Goal: Information Seeking & Learning: Learn about a topic

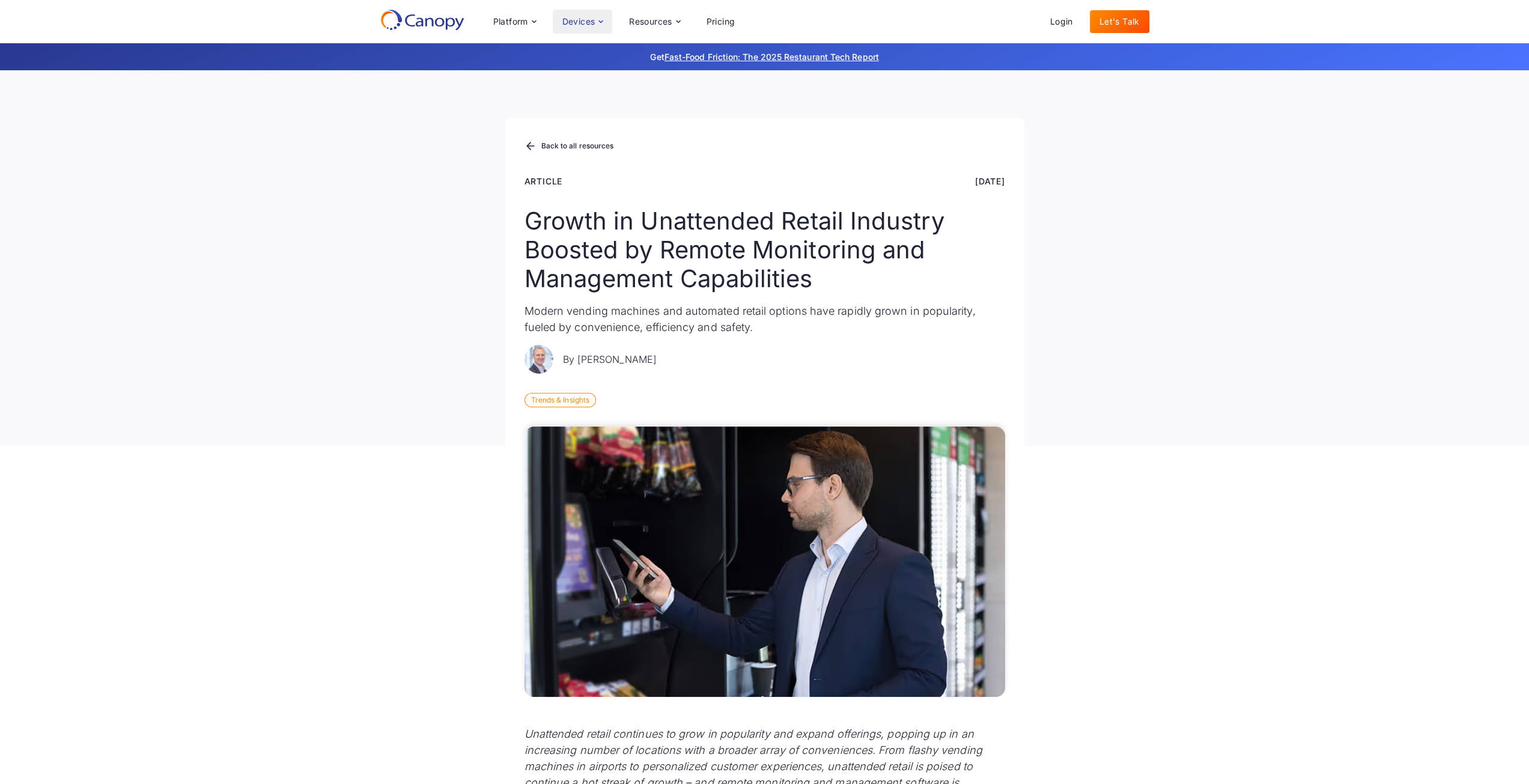
click at [577, 24] on div "Devices" at bounding box center [579, 22] width 33 height 9
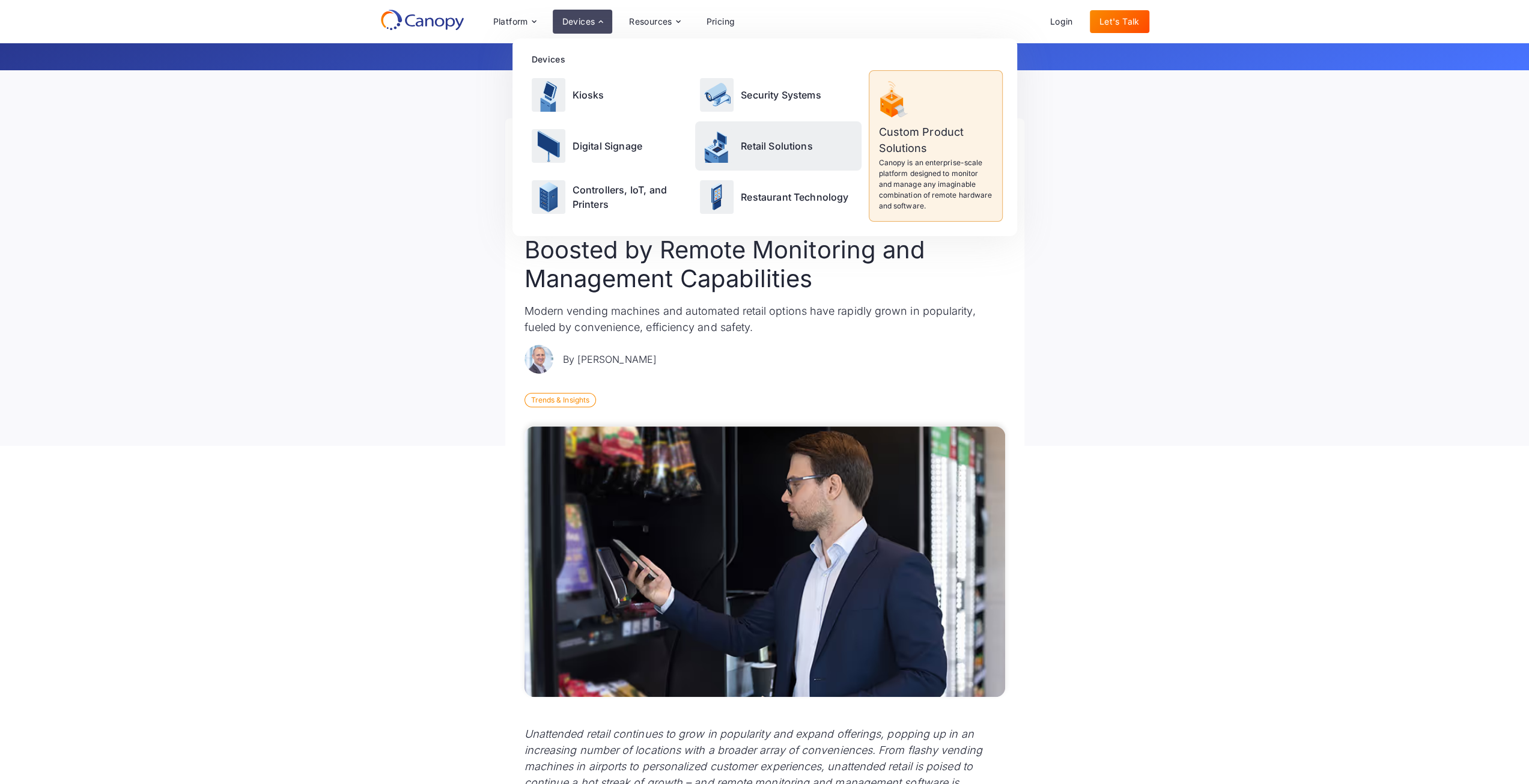
click at [811, 142] on p "Retail Solutions" at bounding box center [777, 146] width 72 height 14
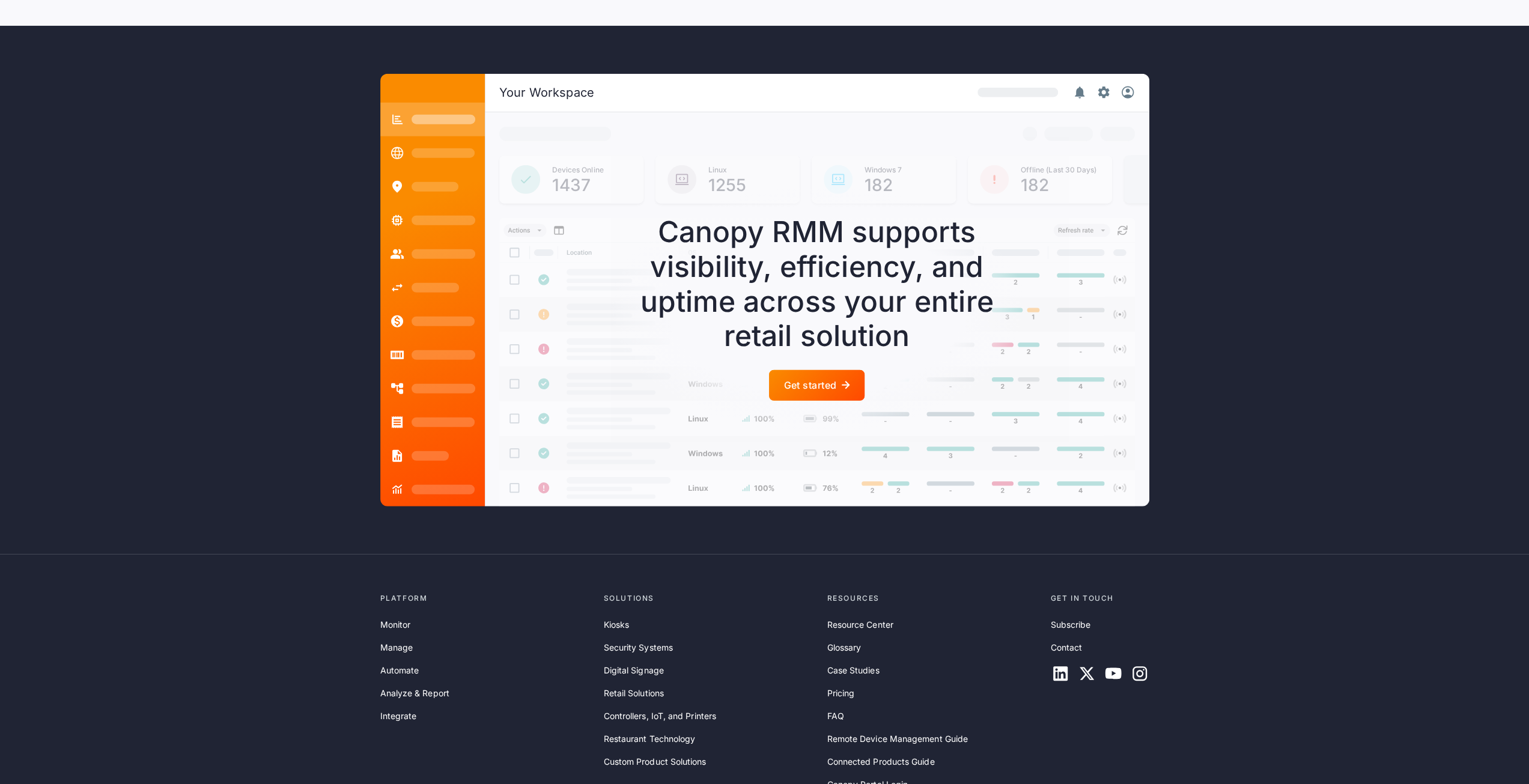
scroll to position [3172, 0]
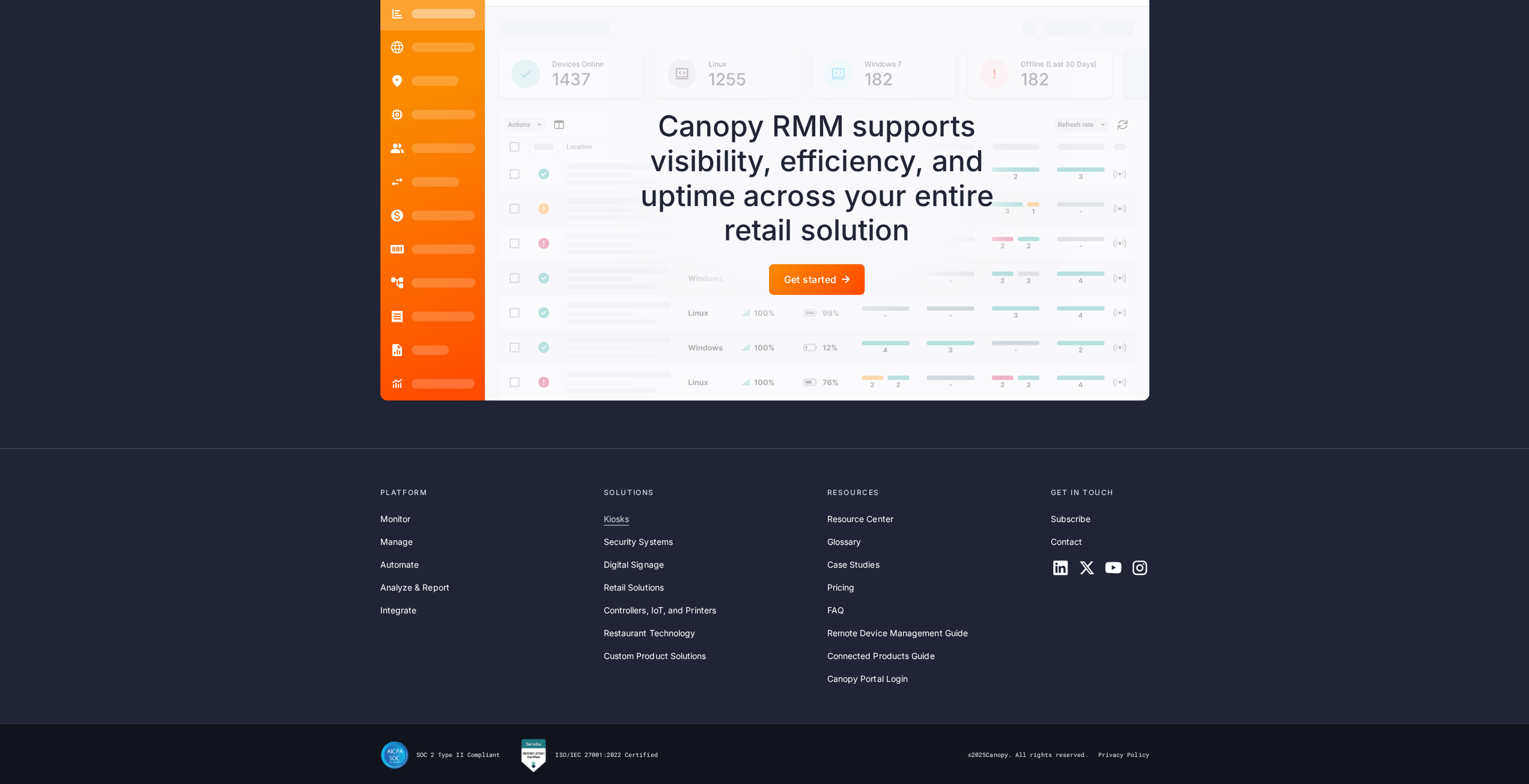
click at [616, 521] on link "Kiosks" at bounding box center [616, 519] width 25 height 13
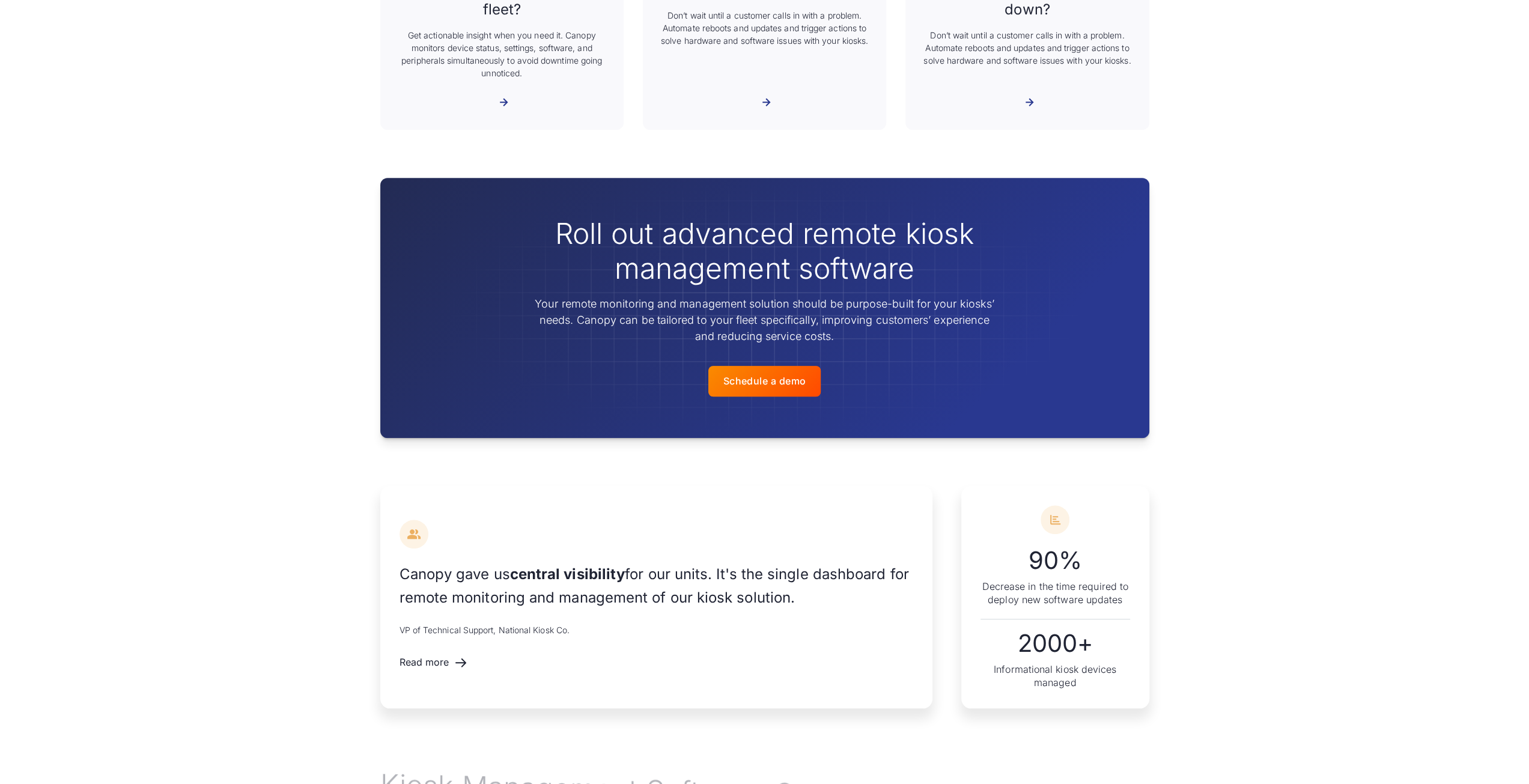
scroll to position [1021, 0]
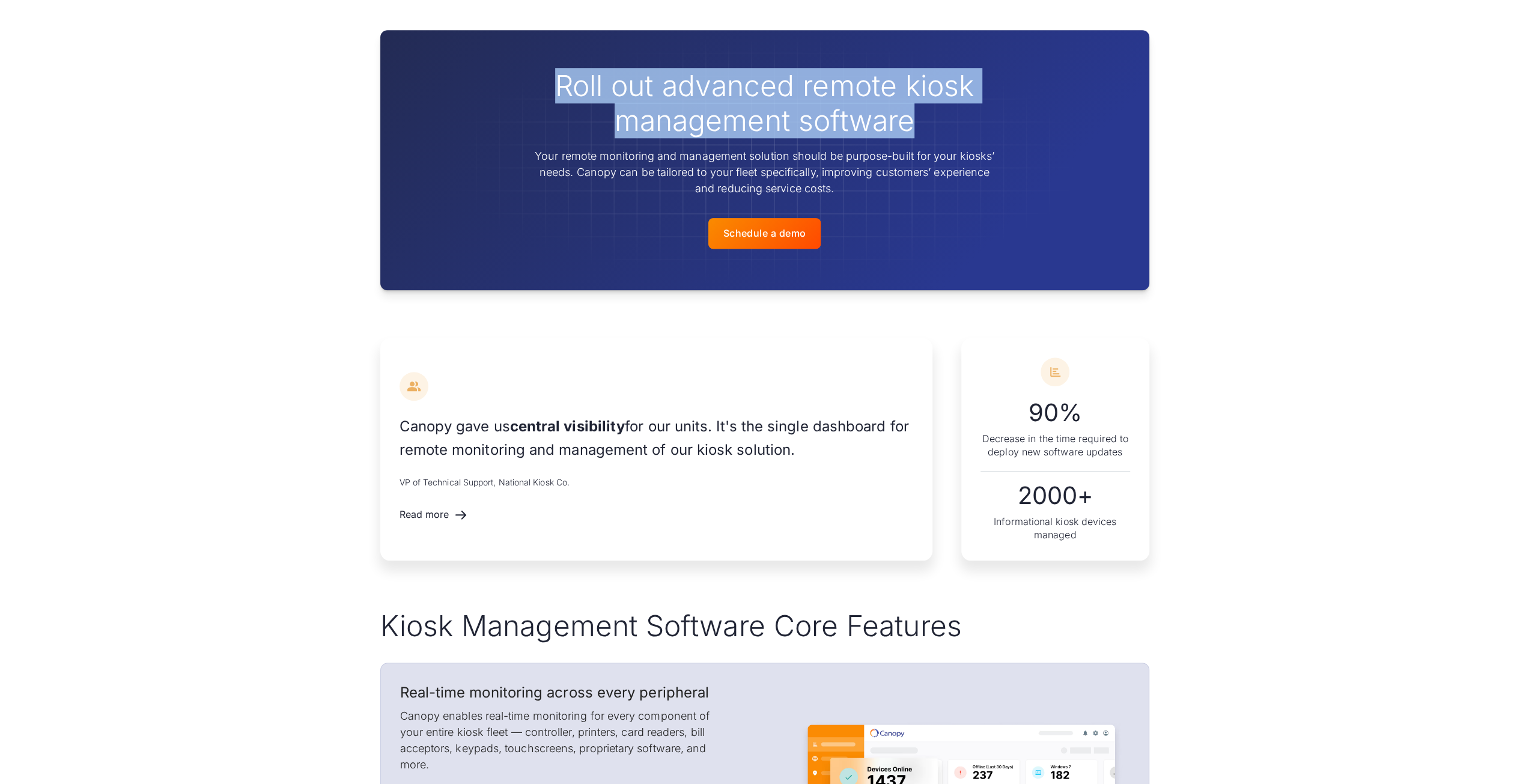
drag, startPoint x: 557, startPoint y: 81, endPoint x: 911, endPoint y: 112, distance: 355.4
click at [911, 112] on h2 "Roll out advanced remote kiosk management software" at bounding box center [764, 102] width 461 height 69
copy h2 "Roll out advanced remote kiosk management software"
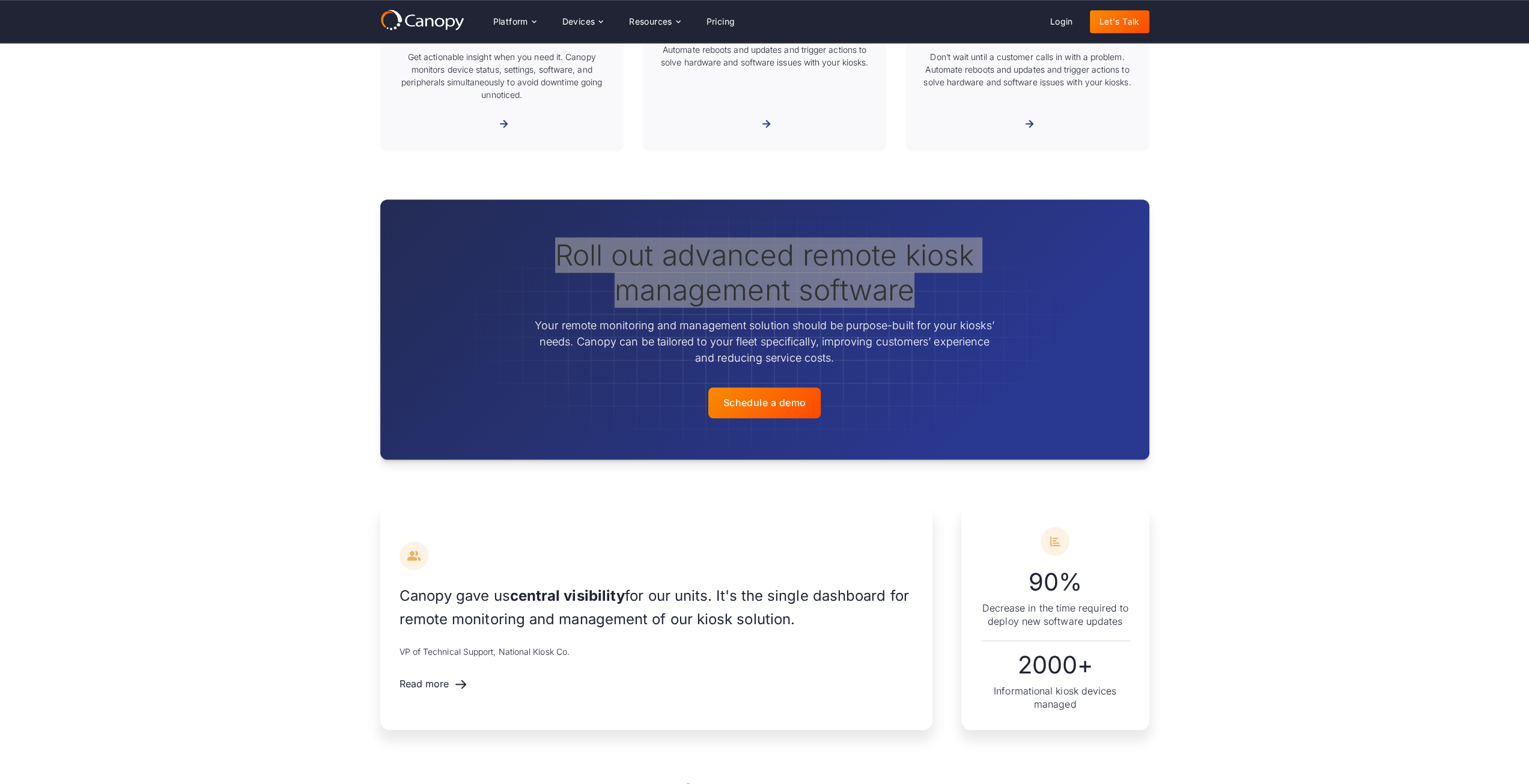
scroll to position [781, 0]
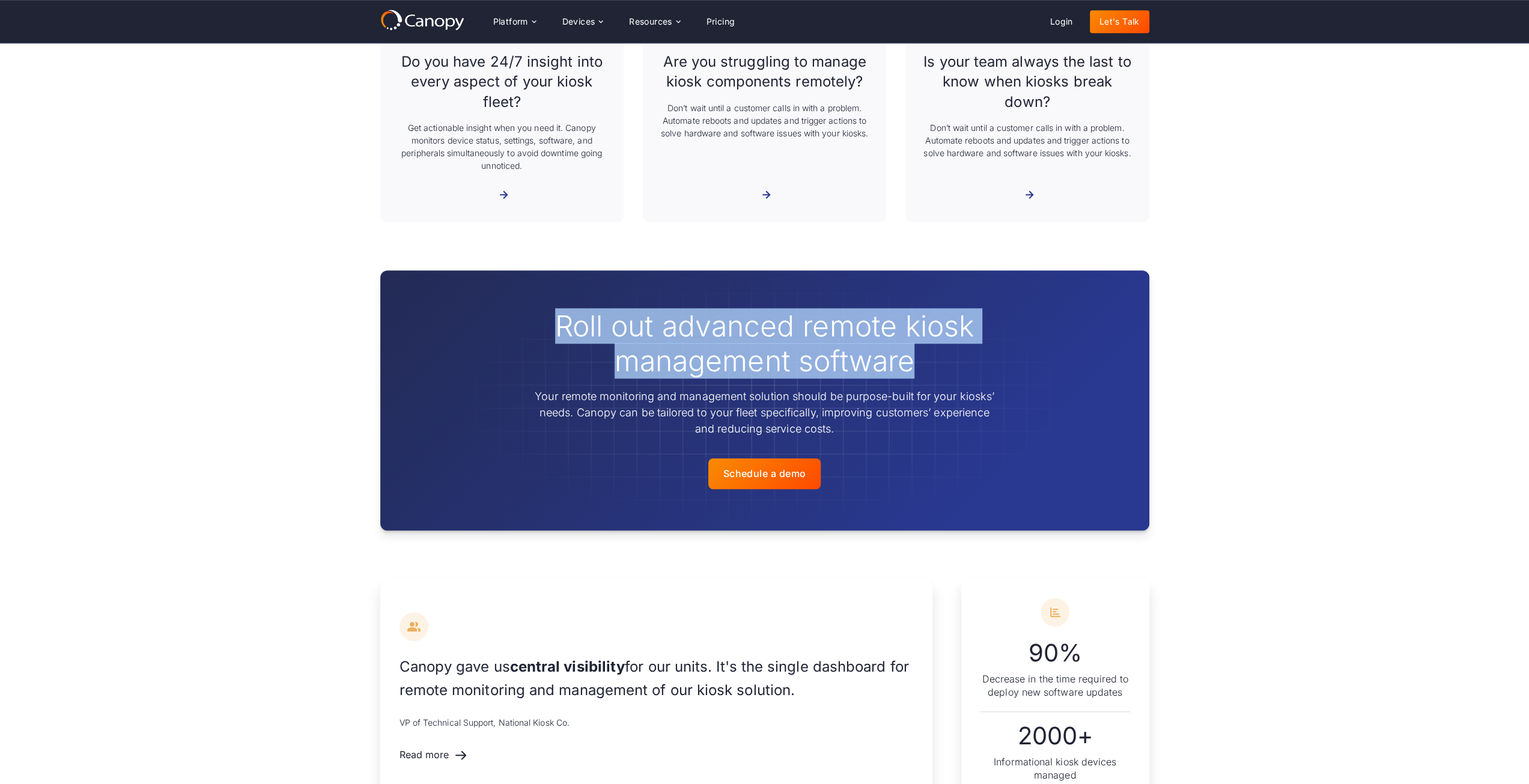
click at [1279, 354] on div "Roll out advanced remote kiosk management software Your remote monitoring and m…" at bounding box center [764, 400] width 1529 height 259
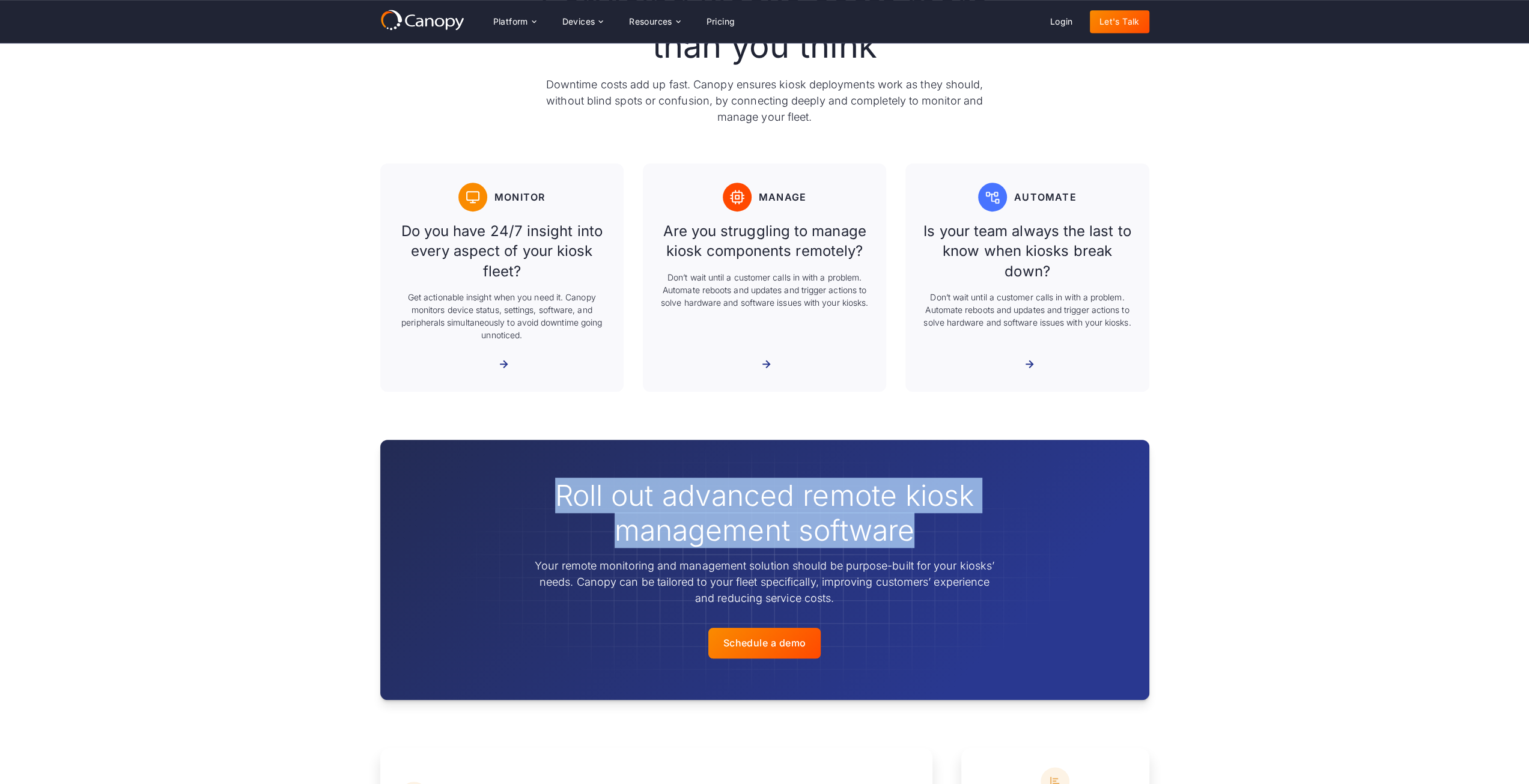
scroll to position [540, 0]
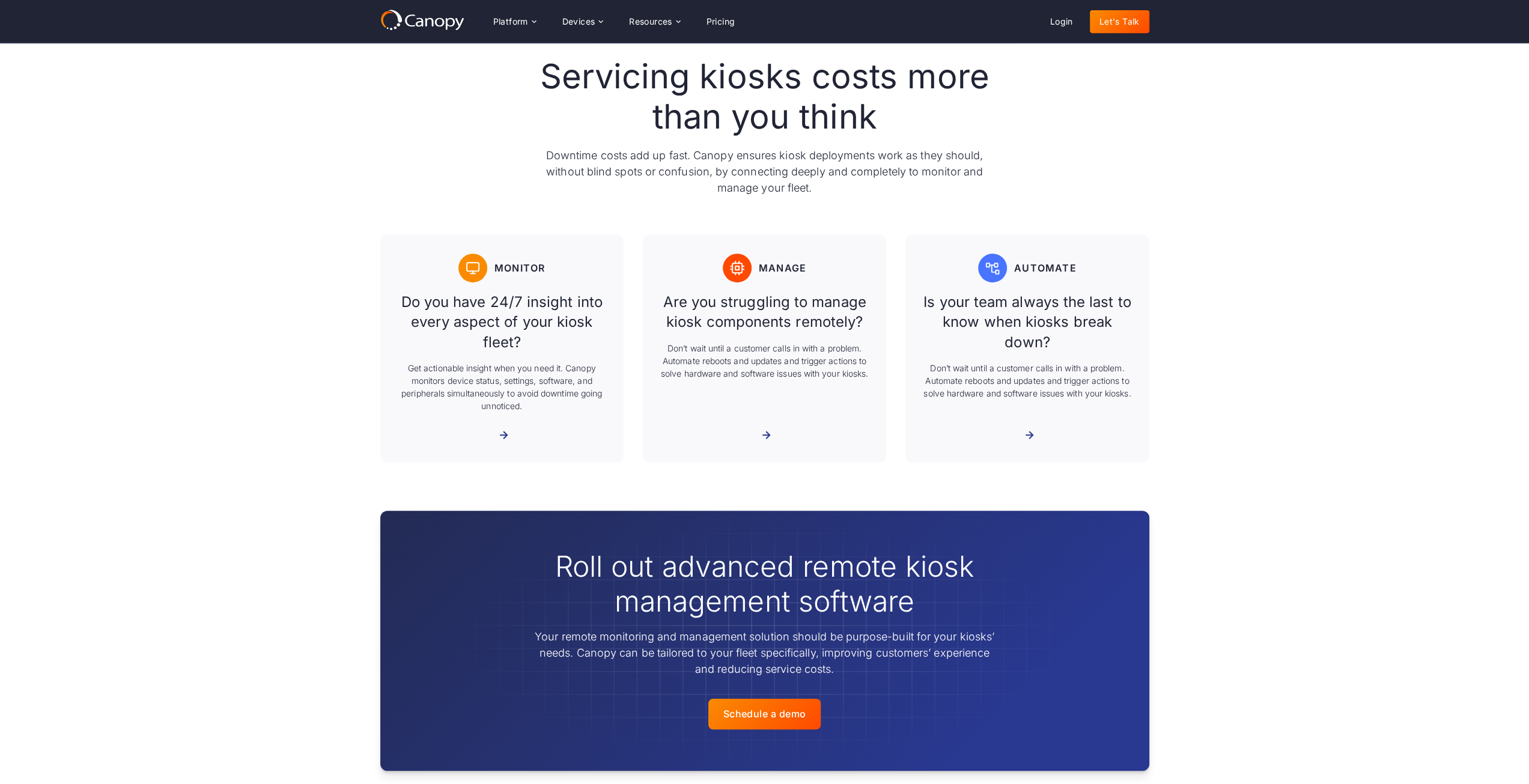
click at [841, 494] on div "Servicing kiosks costs more than you think Downtime costs add up fast. Canopy e…" at bounding box center [764, 259] width 769 height 502
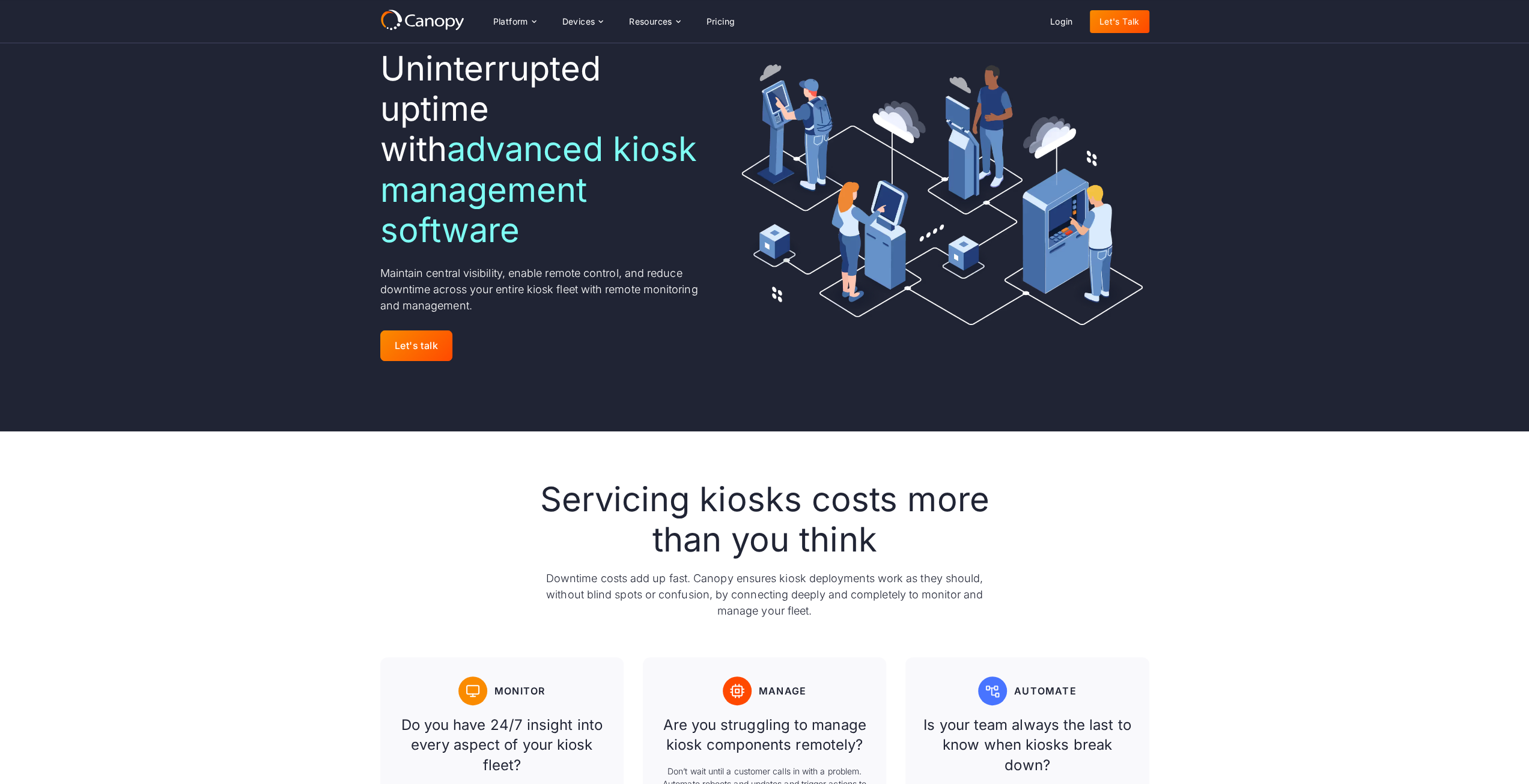
scroll to position [0, 0]
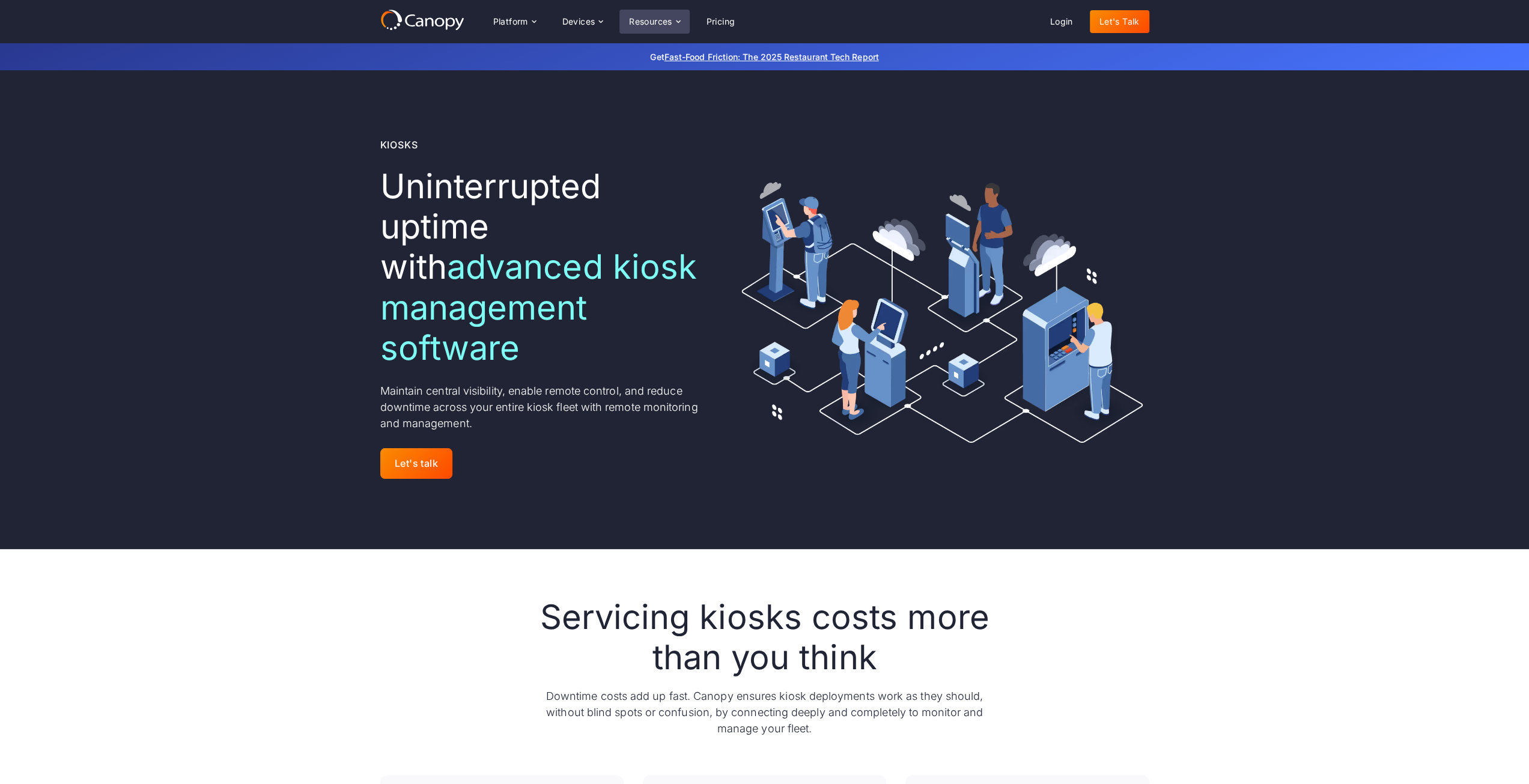
click at [660, 22] on div "Resources" at bounding box center [651, 22] width 43 height 9
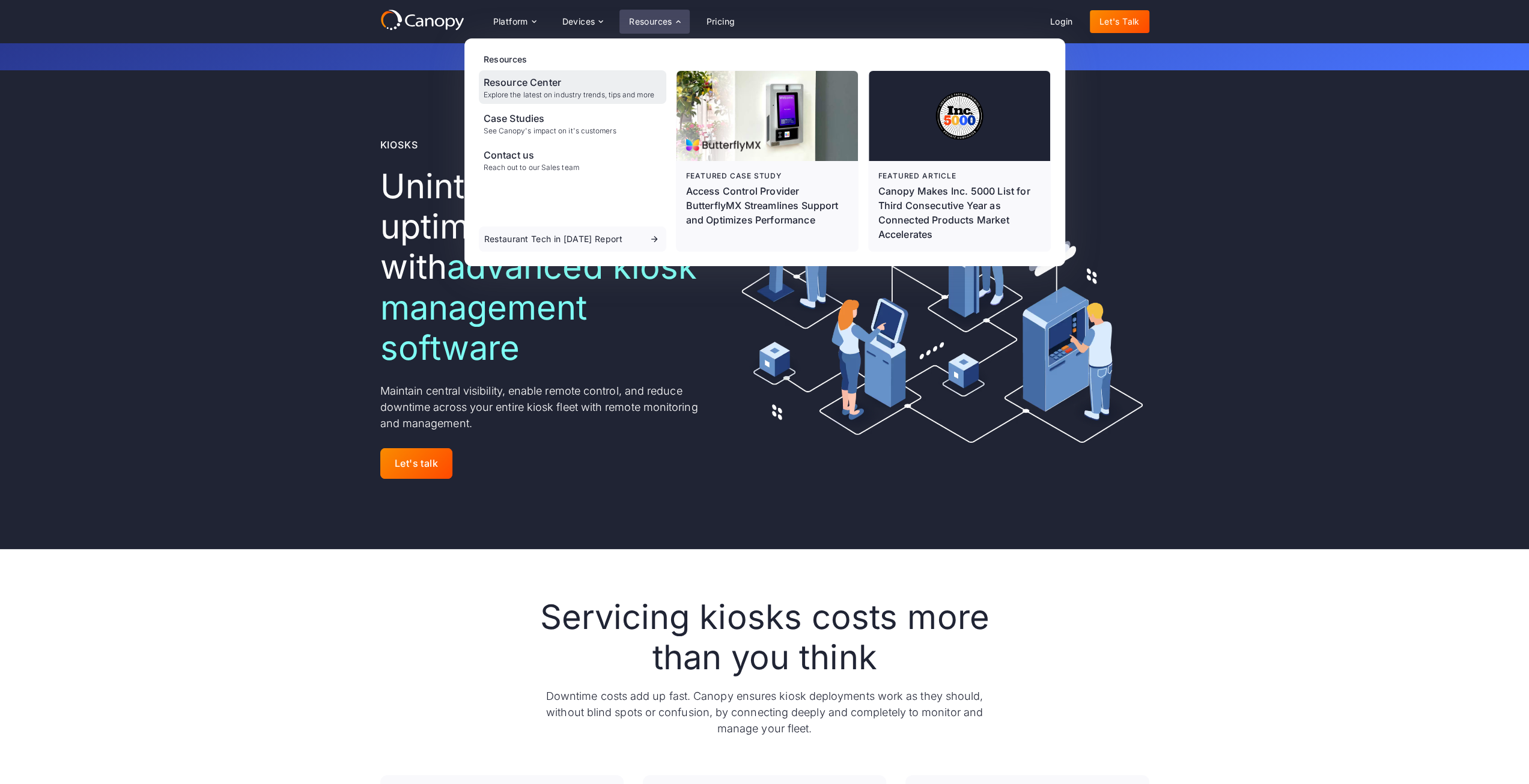
click at [544, 85] on div "Resource Center" at bounding box center [569, 82] width 171 height 14
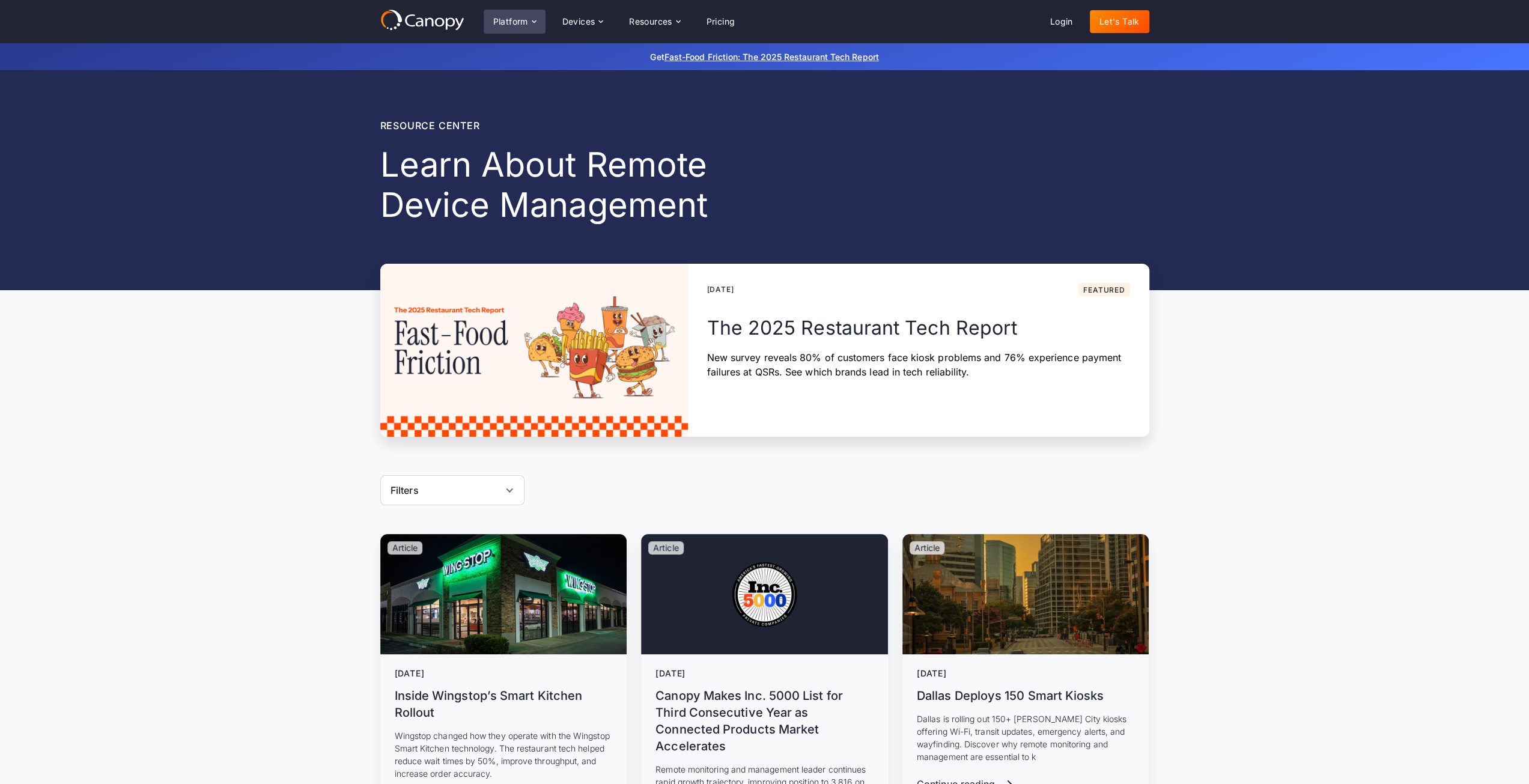
click at [516, 28] on div "Platform" at bounding box center [514, 22] width 62 height 24
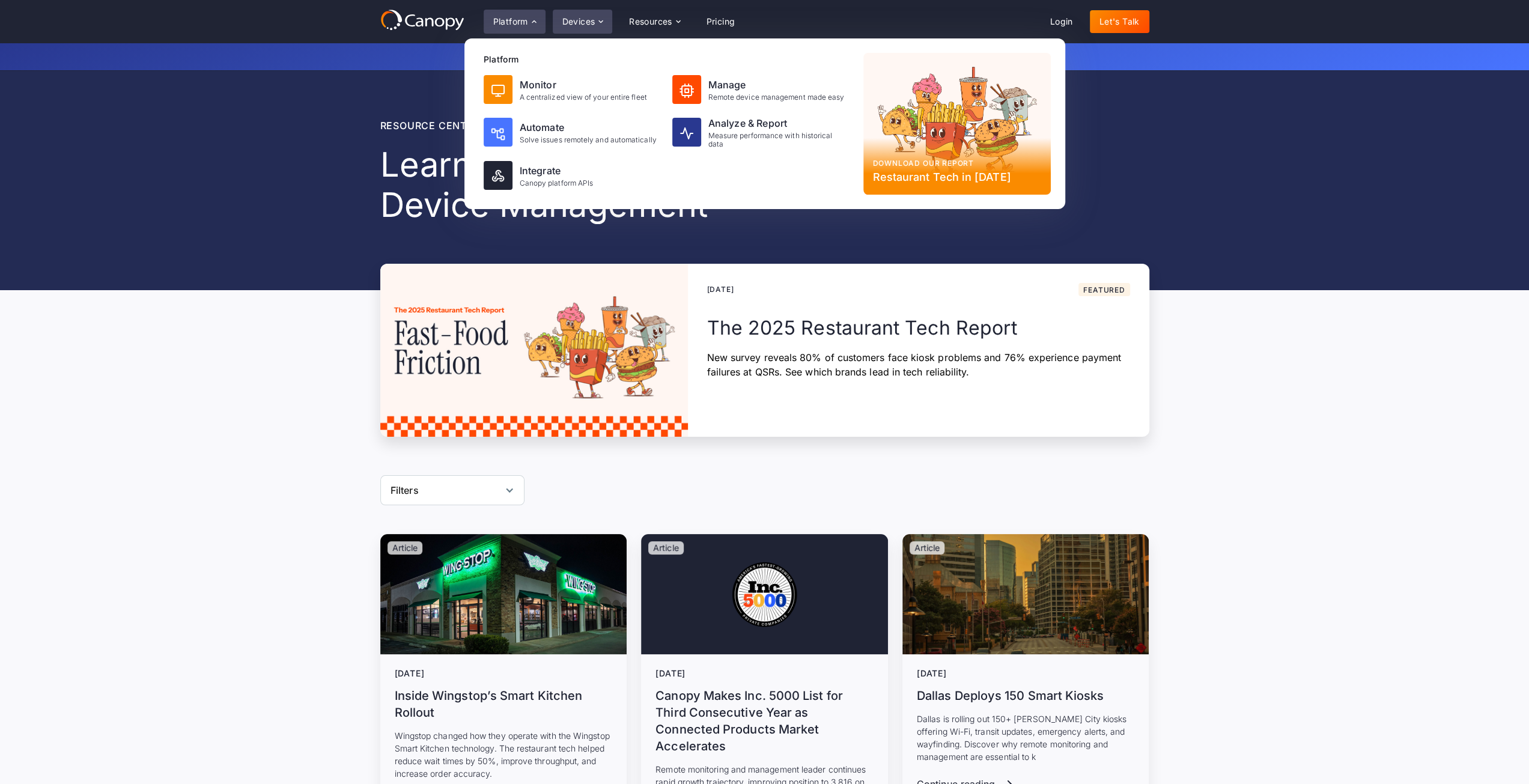
click at [595, 25] on div "Devices" at bounding box center [579, 22] width 33 height 9
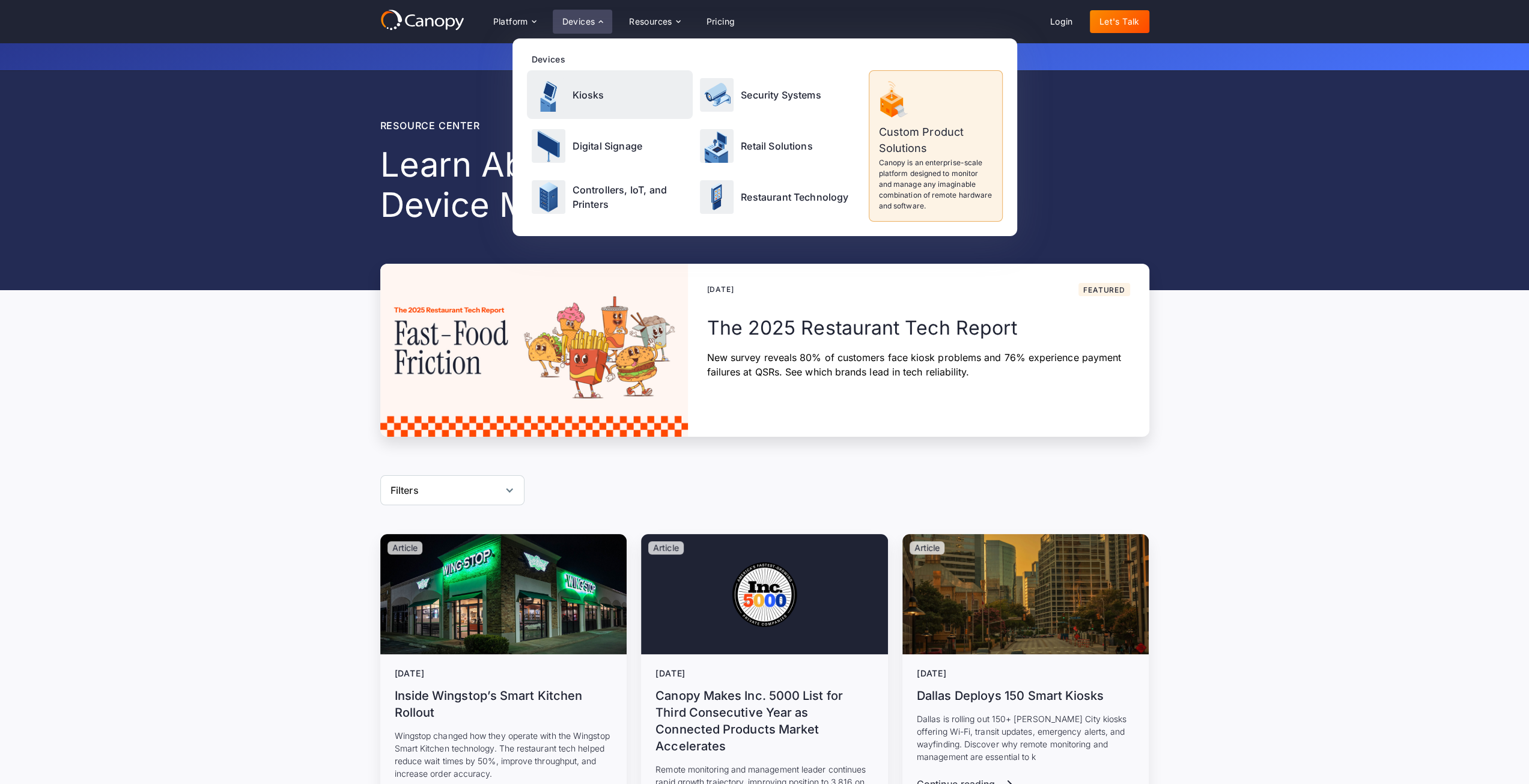
click at [595, 97] on p "Kiosks" at bounding box center [588, 95] width 32 height 14
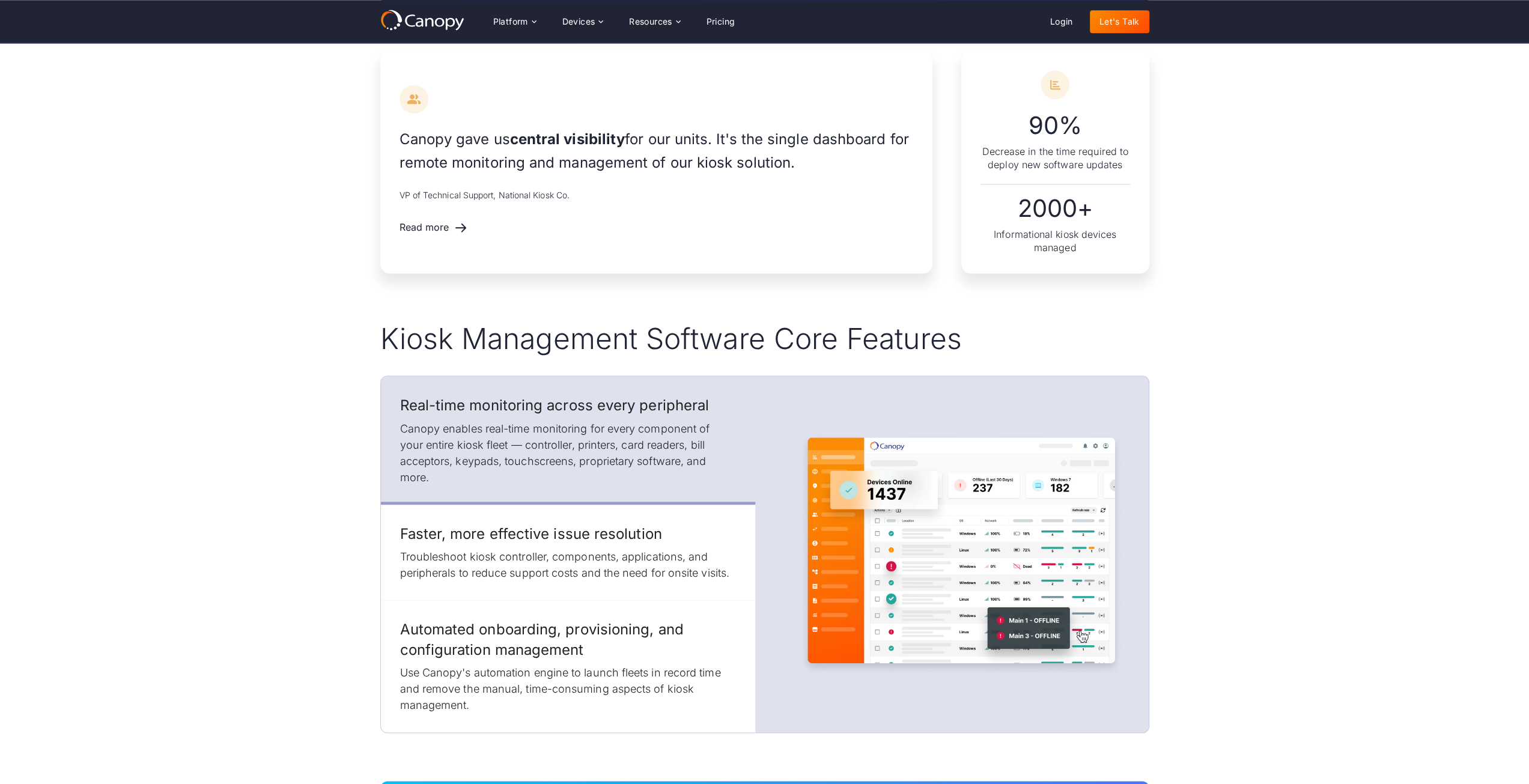
scroll to position [947, 0]
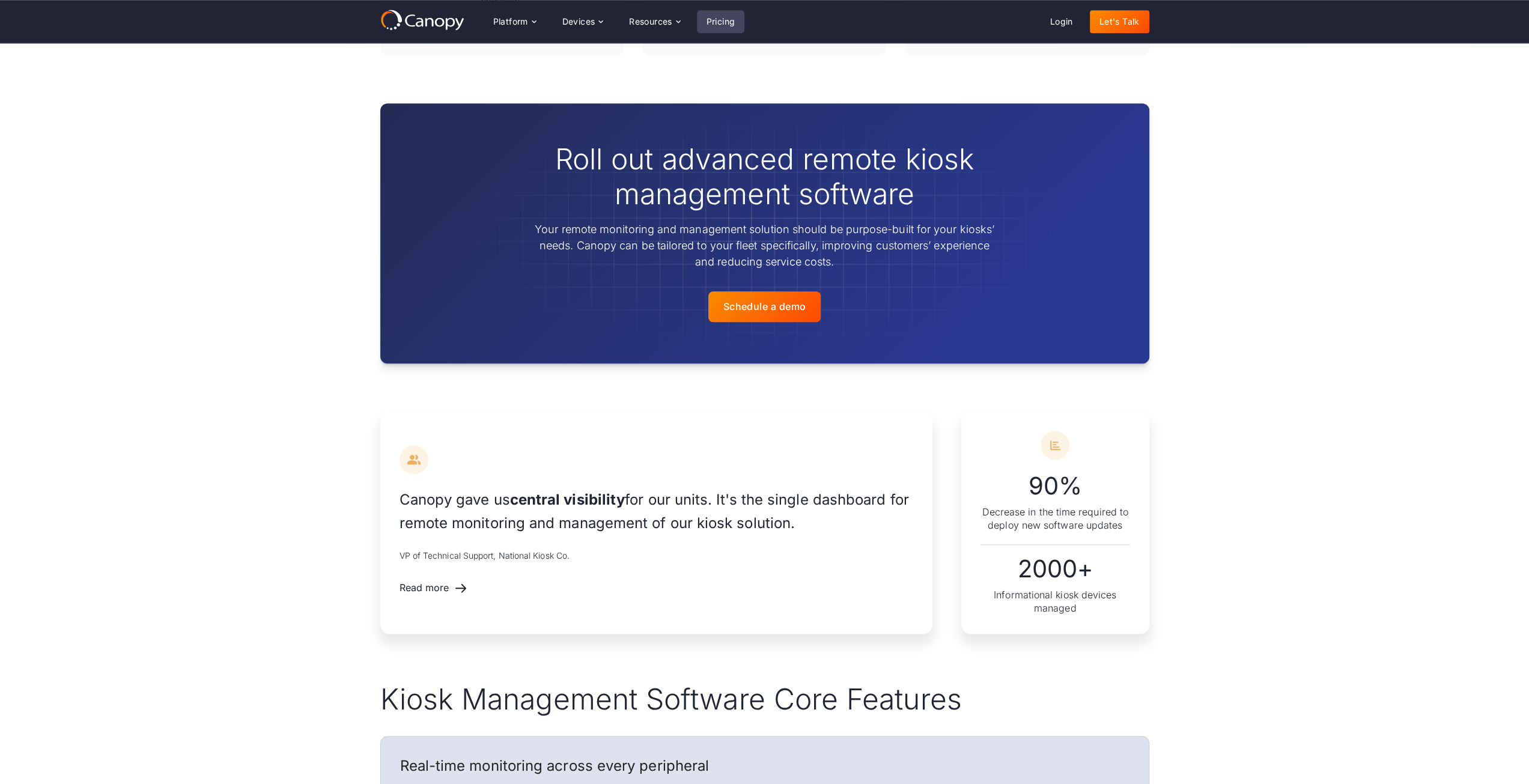
click at [717, 25] on link "Pricing" at bounding box center [720, 22] width 48 height 23
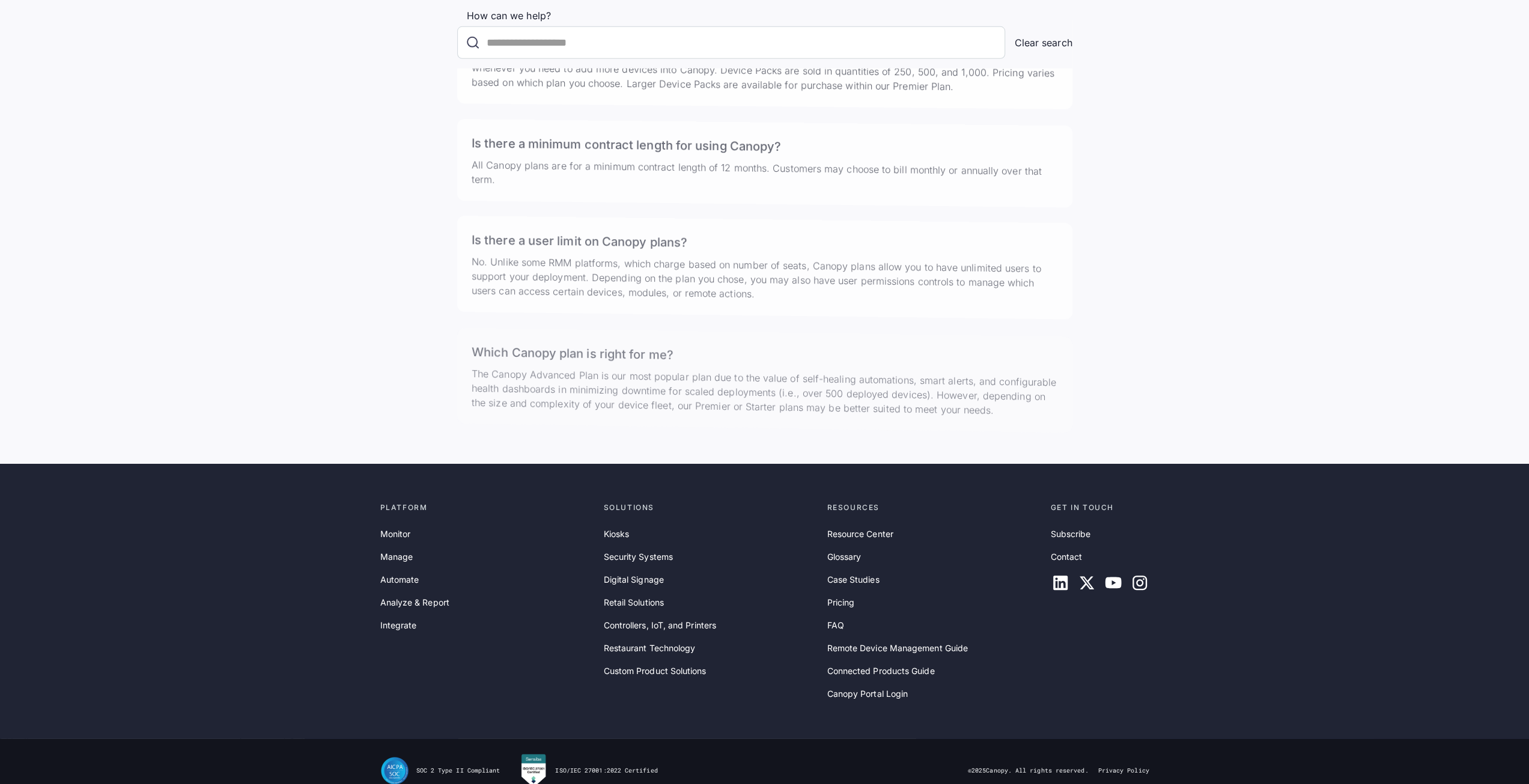
scroll to position [3581, 0]
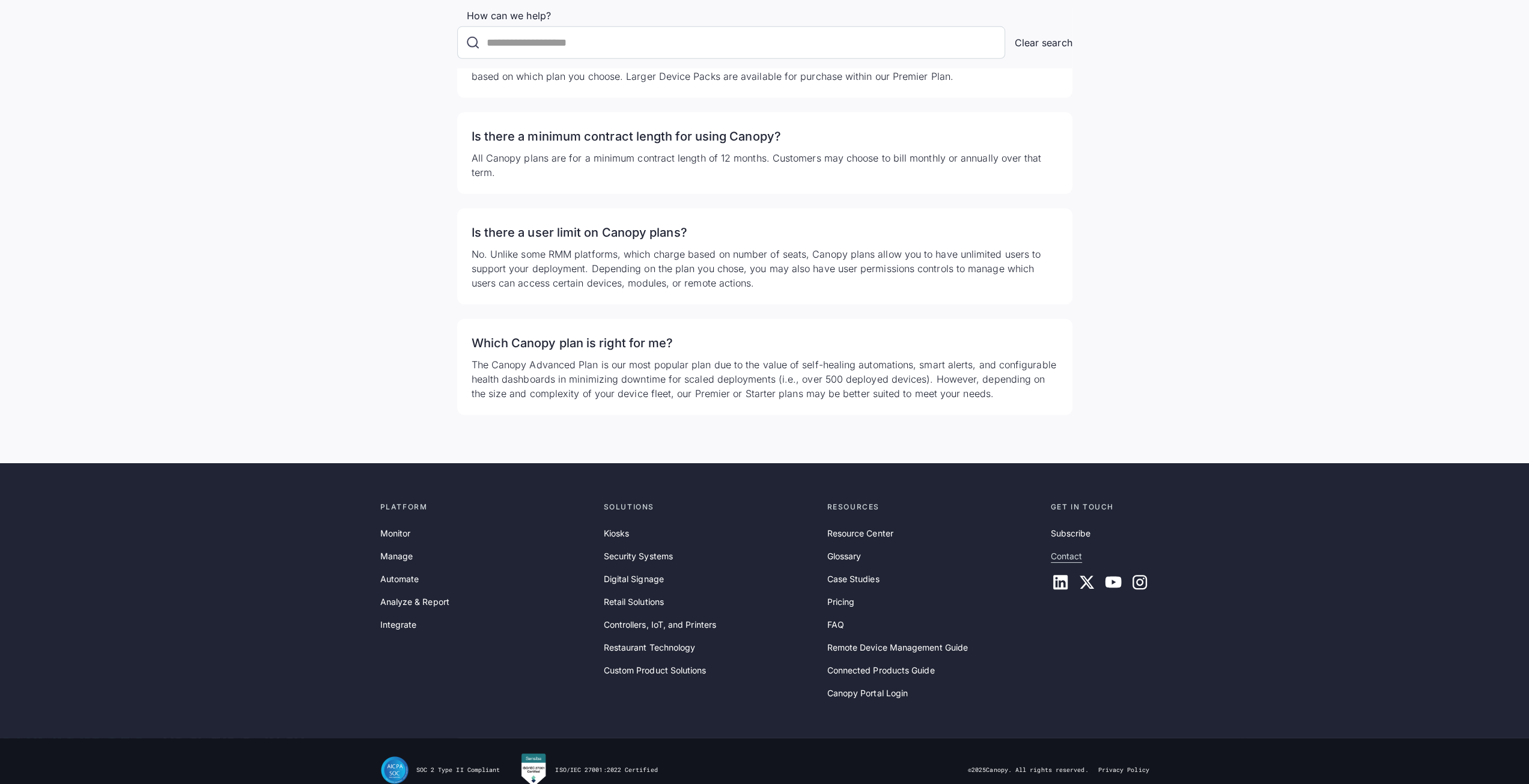
click at [1054, 550] on link "Contact" at bounding box center [1067, 556] width 32 height 13
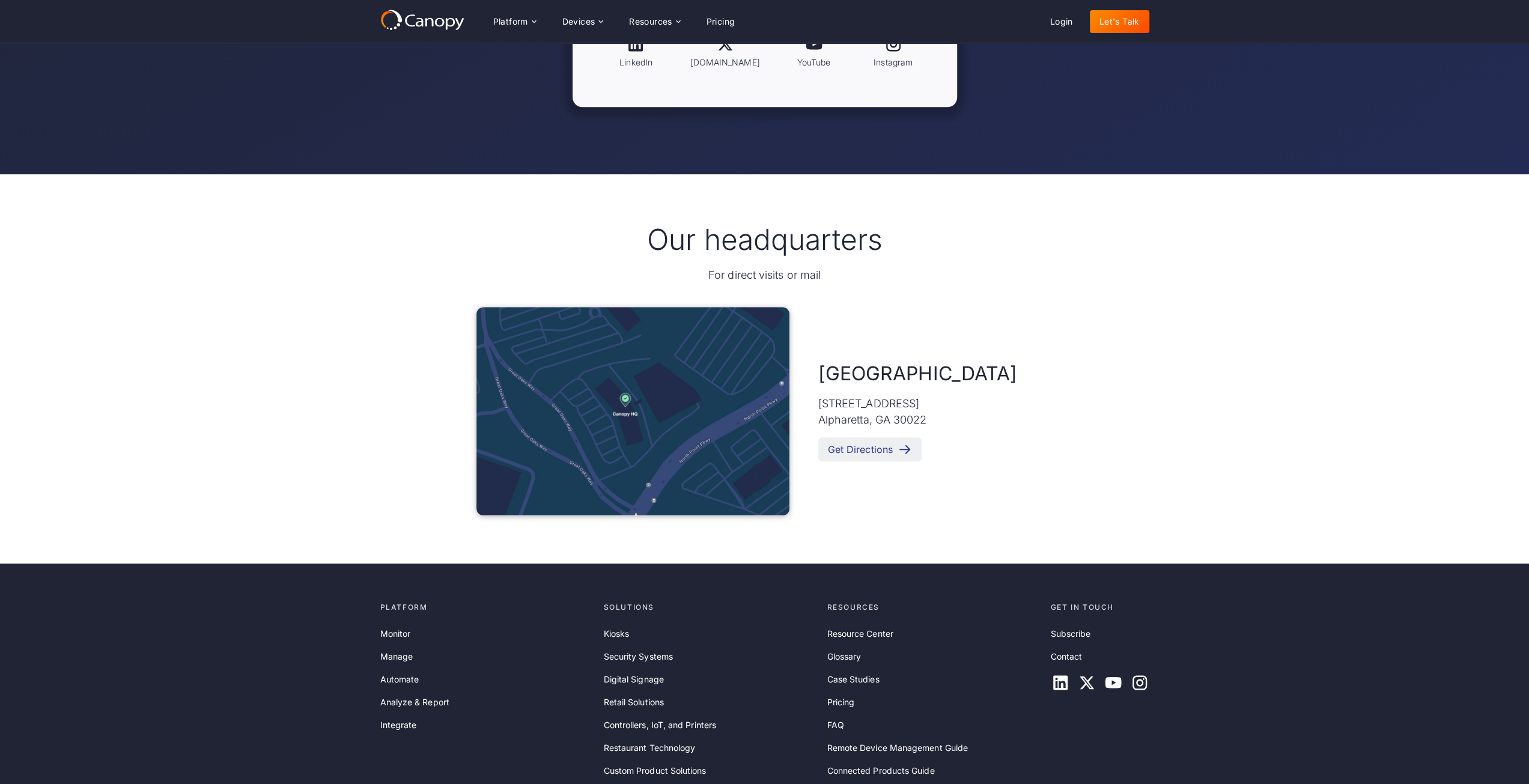
scroll to position [420, 0]
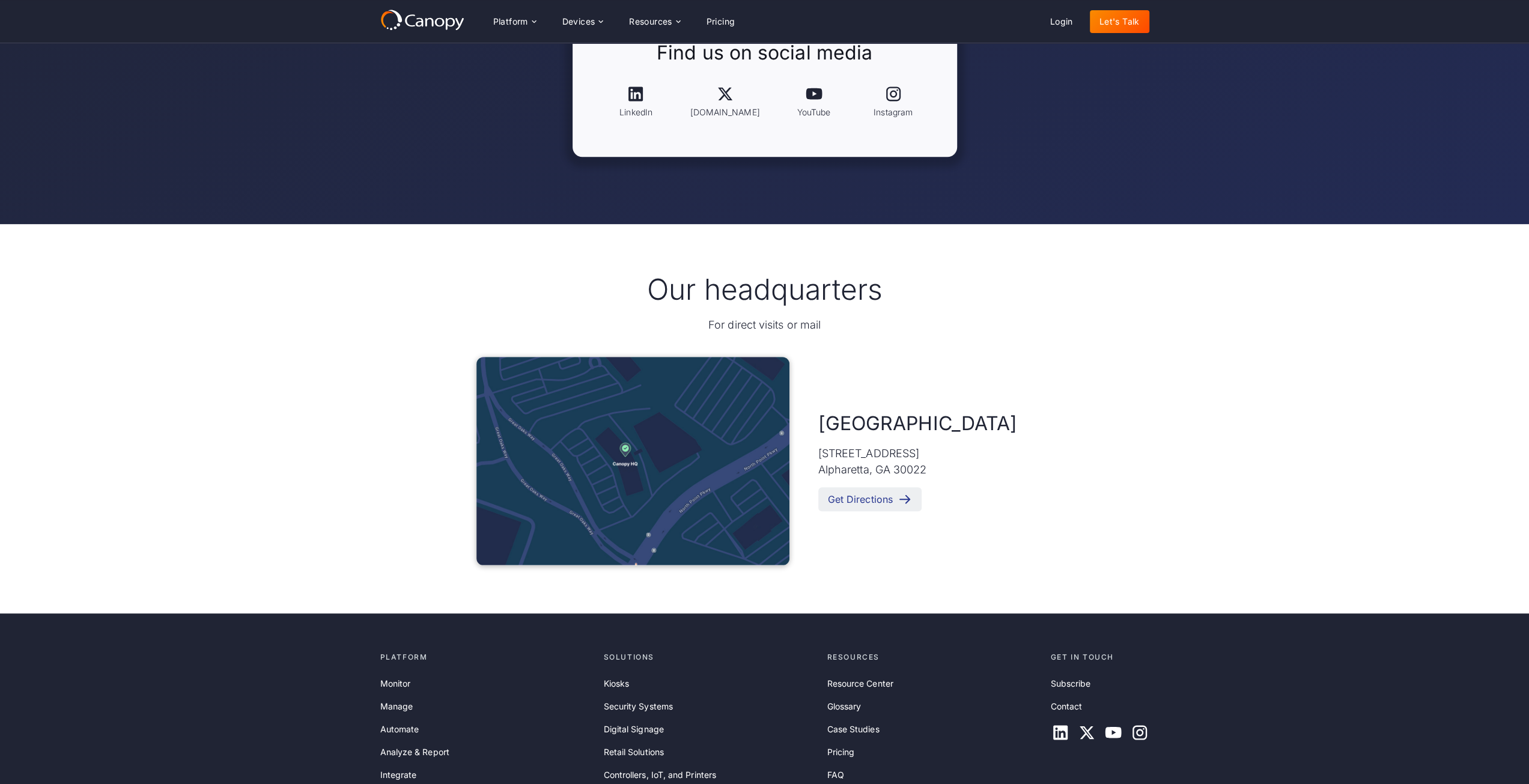
click at [876, 494] on div "Get Directions" at bounding box center [860, 499] width 65 height 11
